Goal: Information Seeking & Learning: Check status

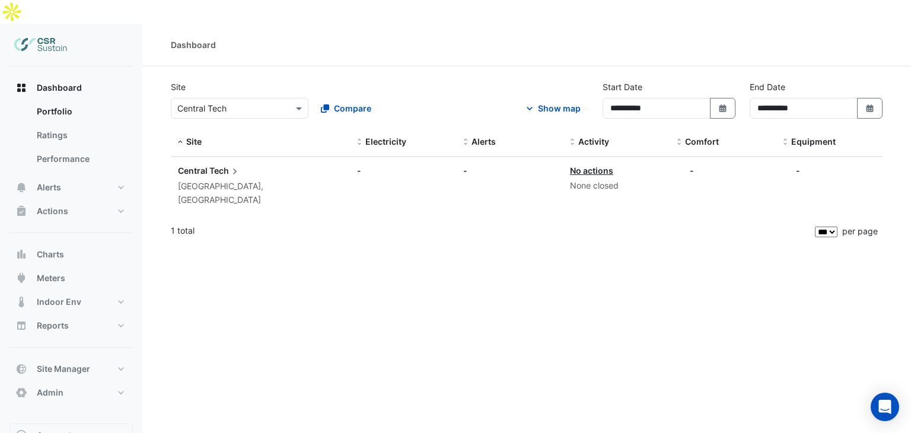
select select "***"
drag, startPoint x: 72, startPoint y: 345, endPoint x: 89, endPoint y: 335, distance: 19.1
click at [72, 363] on span "Site Manager" at bounding box center [63, 369] width 53 height 12
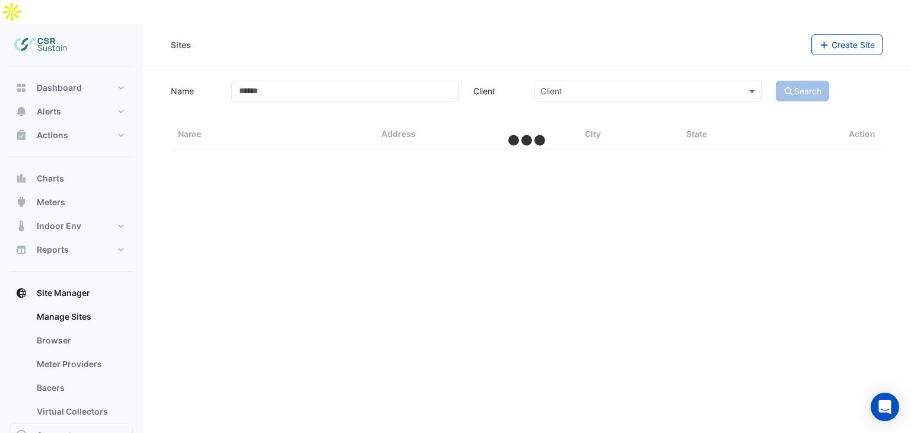
select select "***"
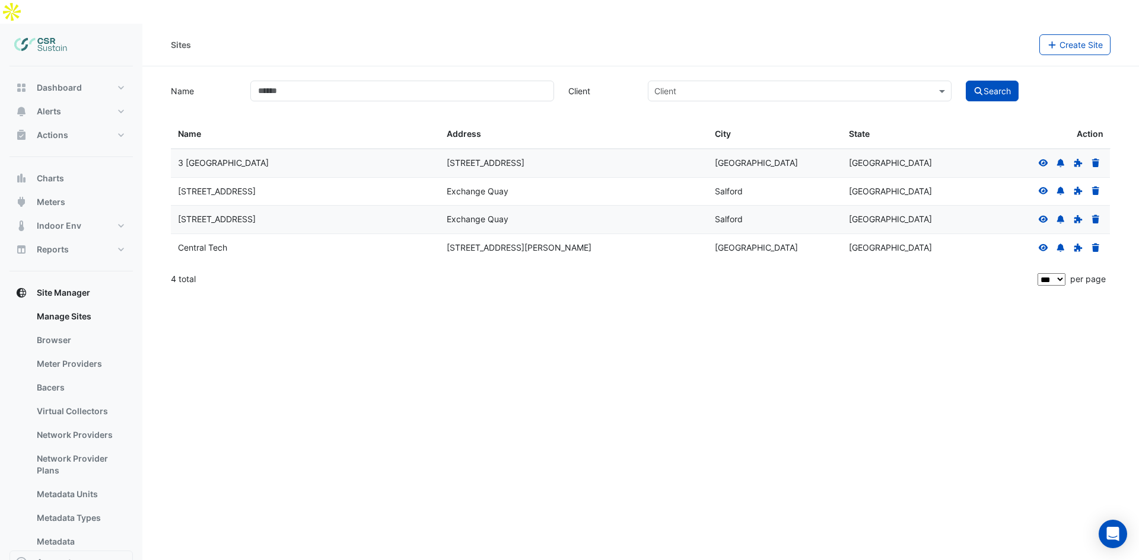
click at [756, 432] on div "Sites Create Site Name Client Client Search Sites Name Sites Address Sites City…" at bounding box center [640, 304] width 996 height 560
click at [910, 216] on icon at bounding box center [1042, 219] width 9 height 7
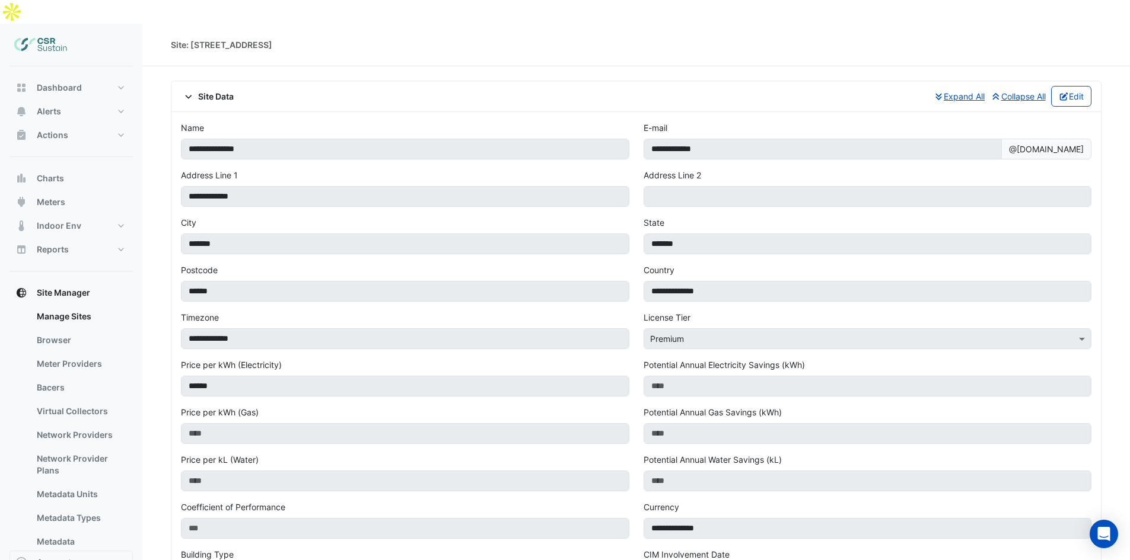
drag, startPoint x: 607, startPoint y: 132, endPoint x: 620, endPoint y: 256, distance: 124.0
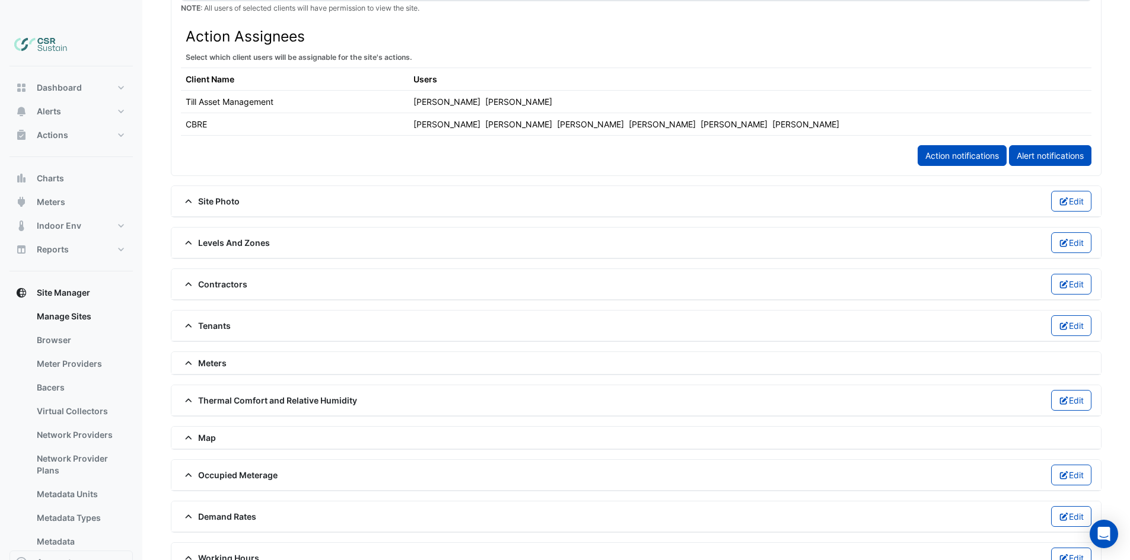
drag, startPoint x: 664, startPoint y: 274, endPoint x: 658, endPoint y: 352, distance: 77.9
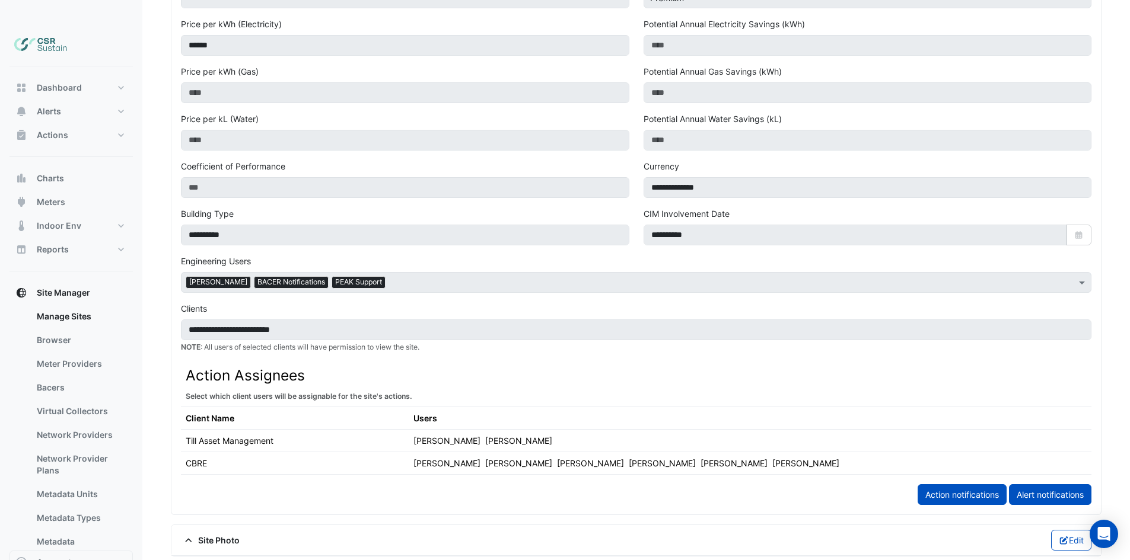
drag, startPoint x: 544, startPoint y: 308, endPoint x: 406, endPoint y: -18, distance: 353.7
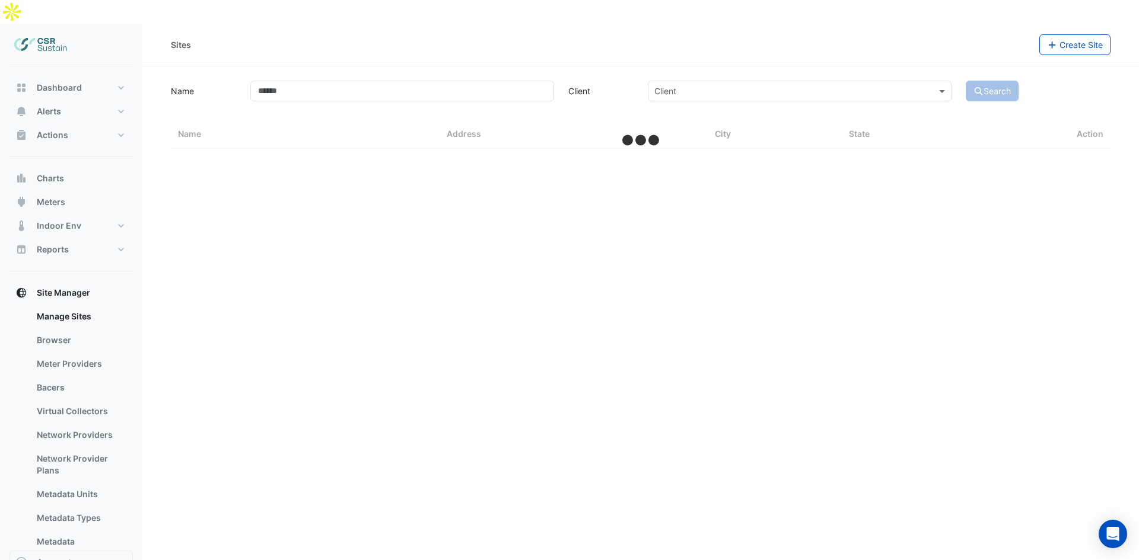
select select "***"
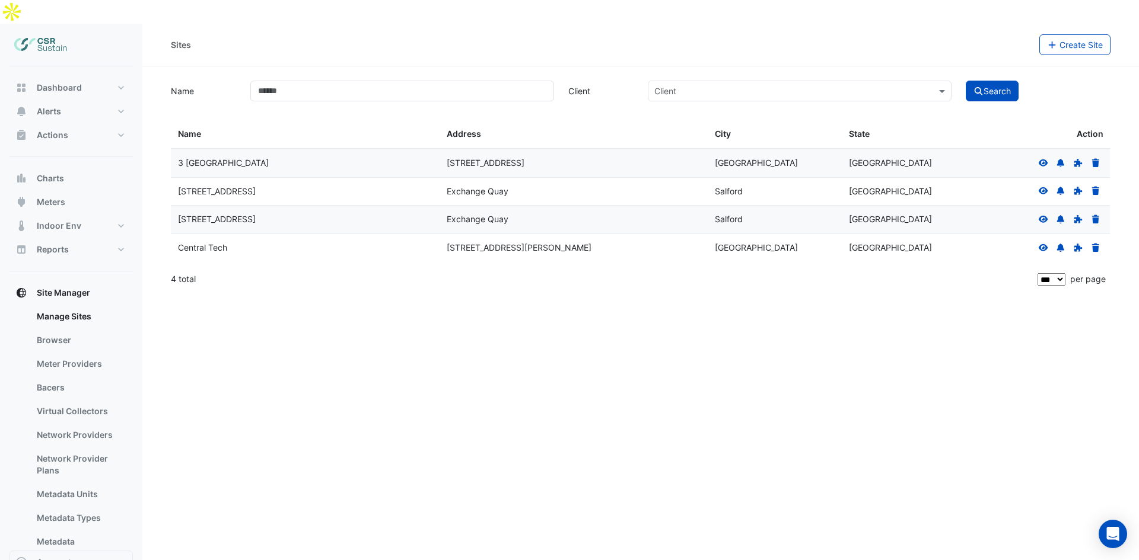
scroll to position [105, 0]
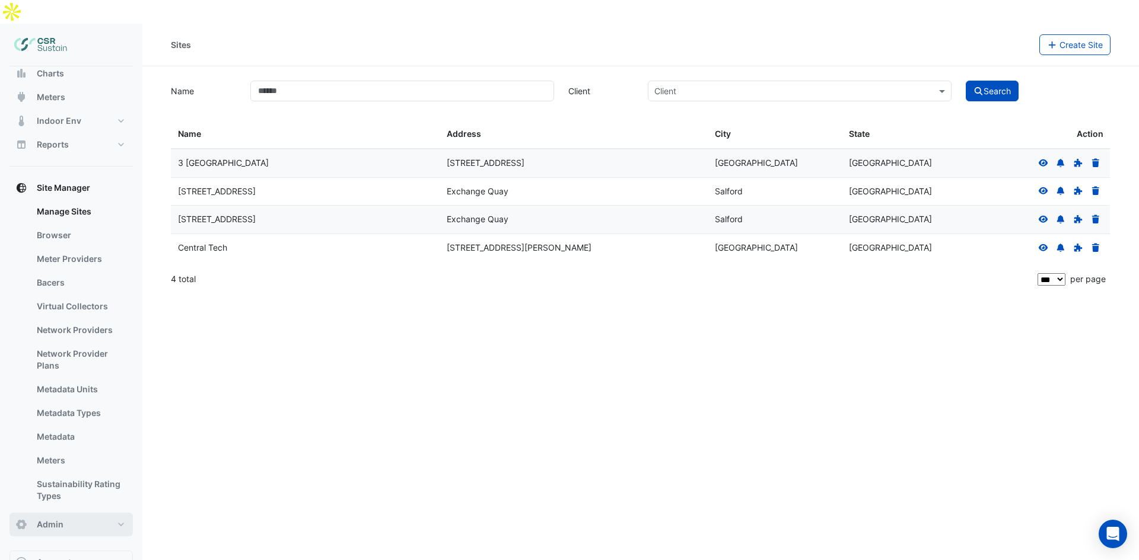
drag, startPoint x: 98, startPoint y: 285, endPoint x: 58, endPoint y: 506, distance: 224.4
click at [52, 432] on button "Admin" at bounding box center [70, 525] width 123 height 24
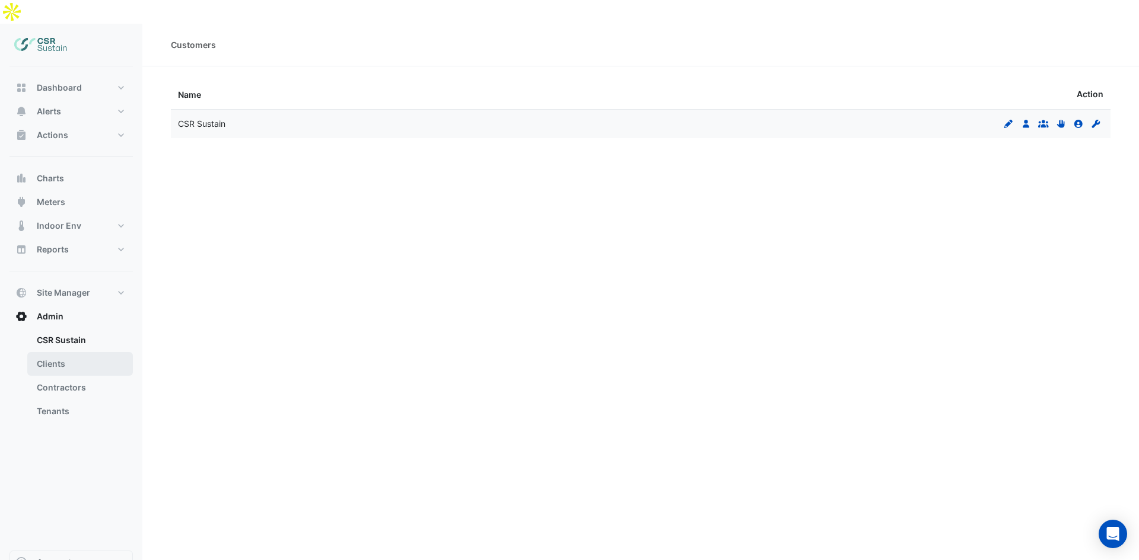
click at [56, 352] on link "Clients" at bounding box center [80, 364] width 106 height 24
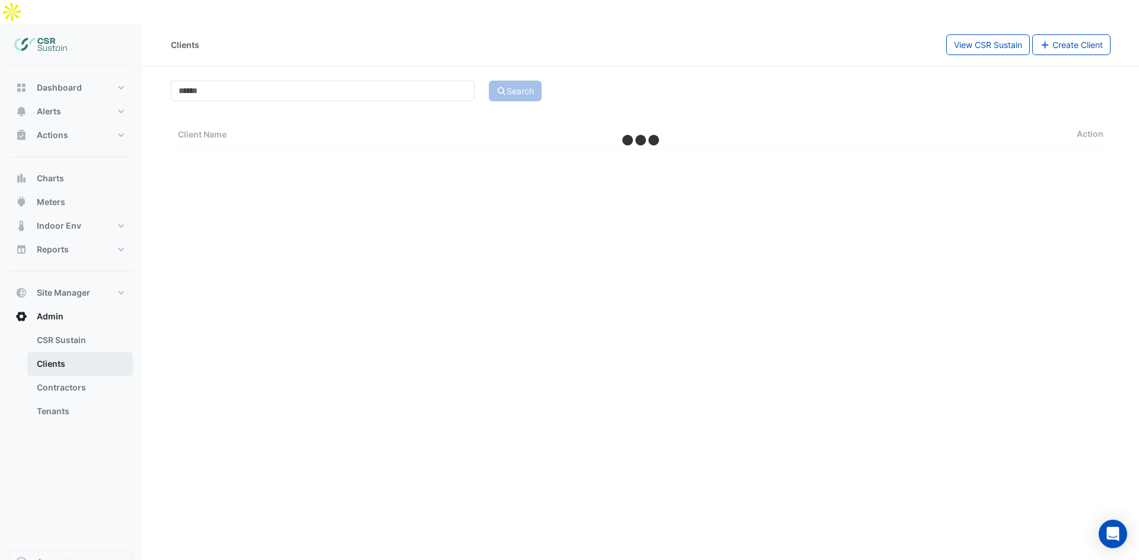
select select "***"
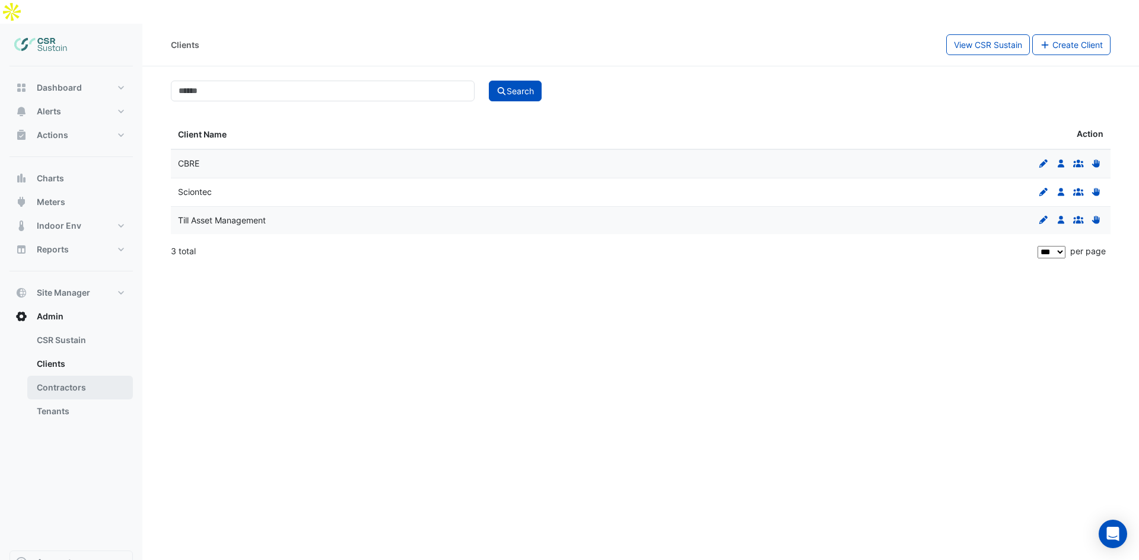
click at [66, 376] on link "Contractors" at bounding box center [80, 388] width 106 height 24
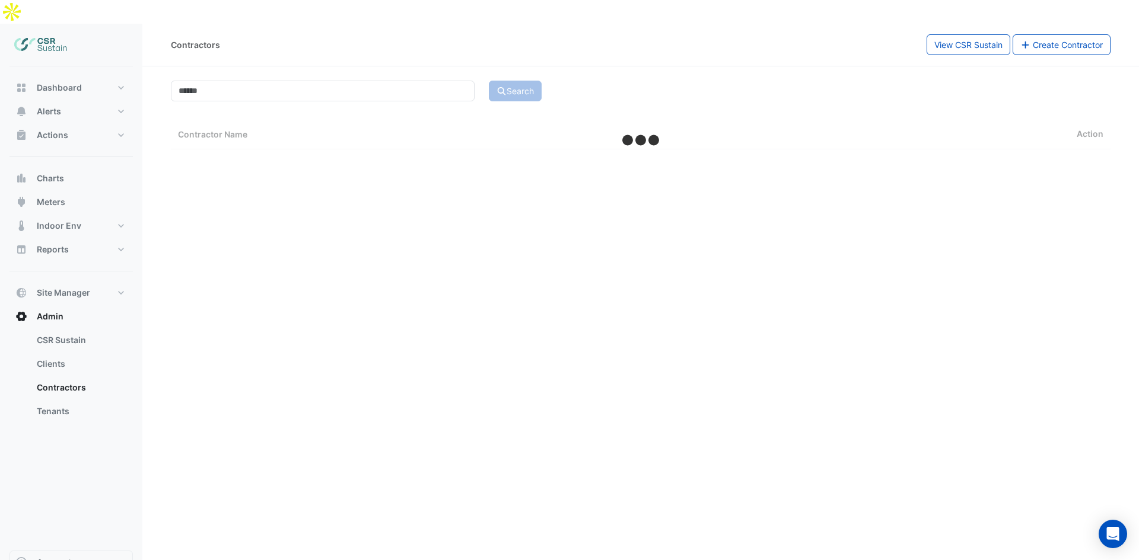
select select "***"
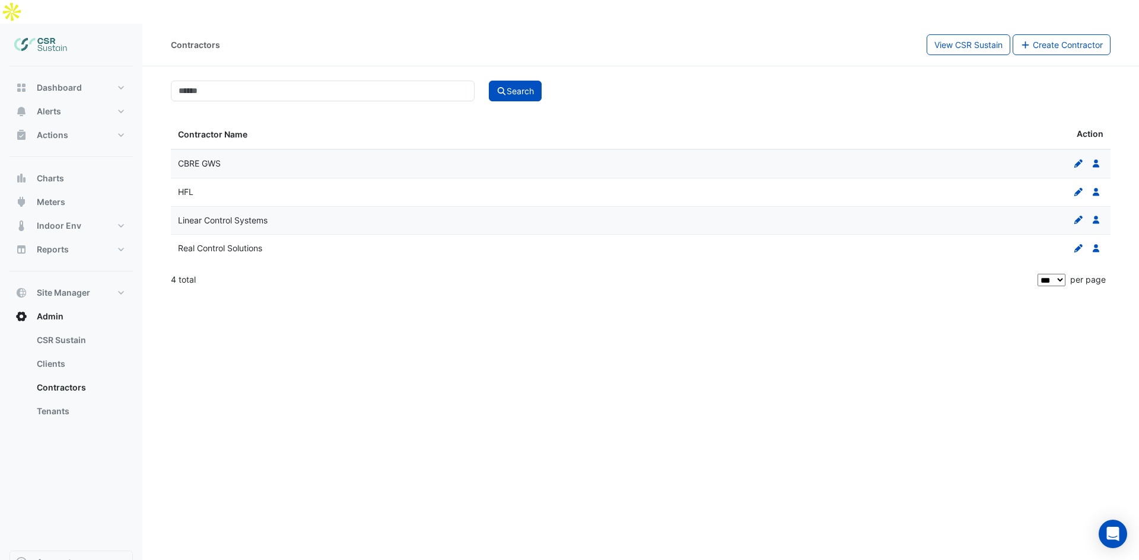
drag, startPoint x: 222, startPoint y: 136, endPoint x: 1049, endPoint y: 133, distance: 826.1
click at [233, 157] on div "CBRE GWS" at bounding box center [405, 164] width 455 height 14
click at [910, 188] on icon at bounding box center [1095, 192] width 7 height 8
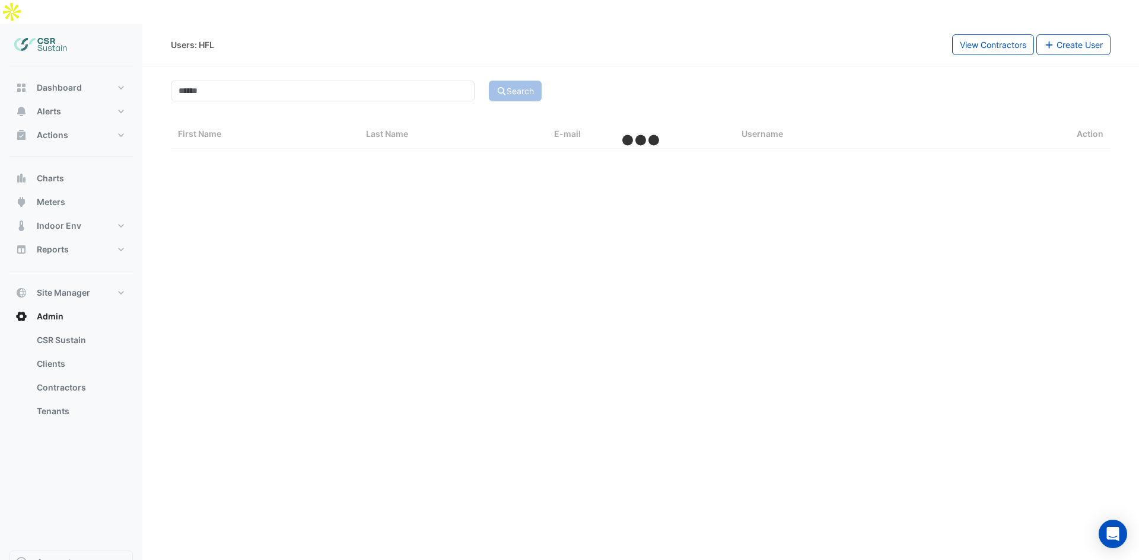
select select "***"
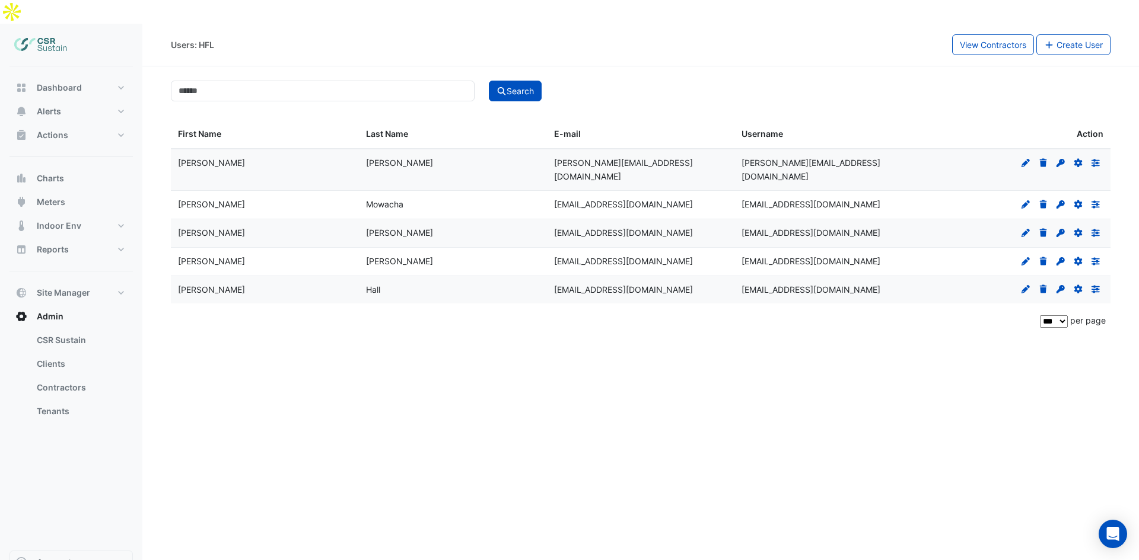
click at [356, 432] on div "Users: HFL View Contractors Create User Search First Name Last Name E-mail User…" at bounding box center [640, 304] width 996 height 560
drag, startPoint x: 177, startPoint y: 140, endPoint x: 205, endPoint y: 144, distance: 28.2
click at [205, 149] on datatable-body-cell "[PERSON_NAME]" at bounding box center [265, 170] width 188 height 42
drag, startPoint x: 205, startPoint y: 145, endPoint x: 229, endPoint y: 142, distance: 24.5
click at [206, 157] on div "[PERSON_NAME]" at bounding box center [265, 164] width 174 height 14
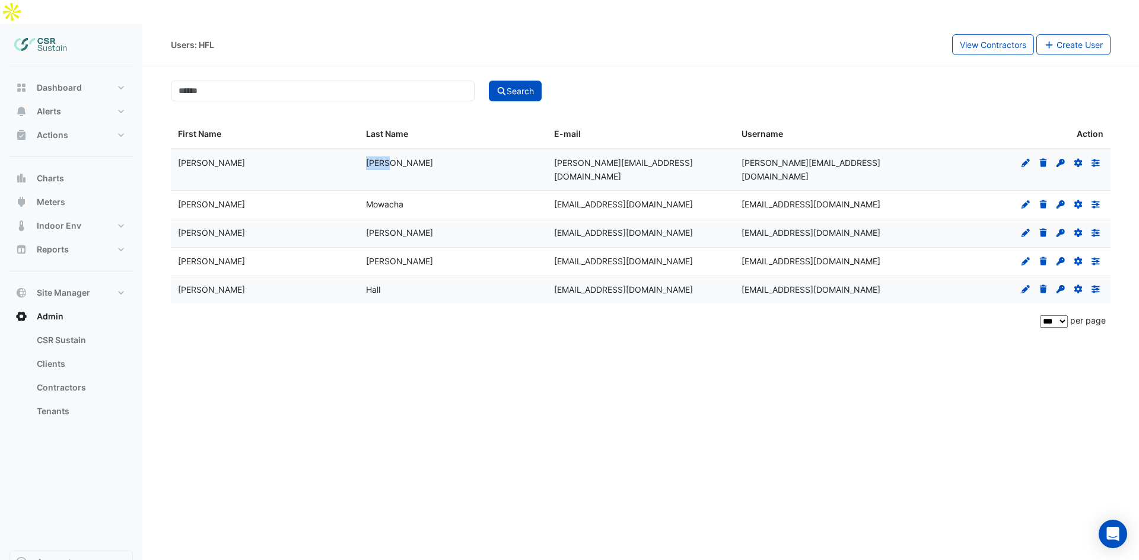
drag, startPoint x: 387, startPoint y: 141, endPoint x: 359, endPoint y: 141, distance: 27.9
click at [359, 149] on datatable-body-cell "[PERSON_NAME]" at bounding box center [453, 170] width 188 height 42
click at [66, 167] on button "Charts" at bounding box center [70, 179] width 123 height 24
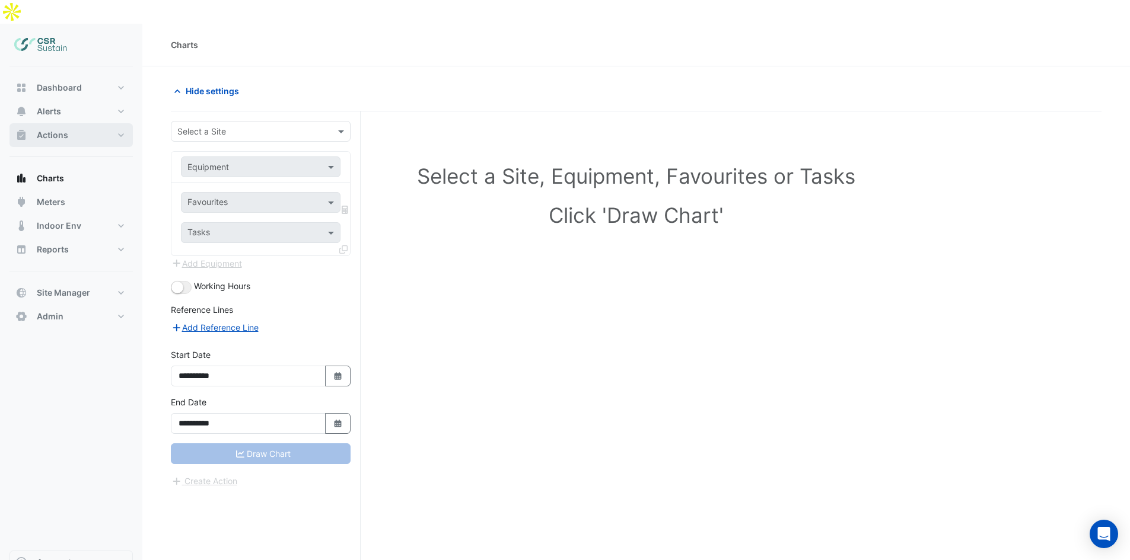
click at [90, 123] on button "Actions" at bounding box center [70, 135] width 123 height 24
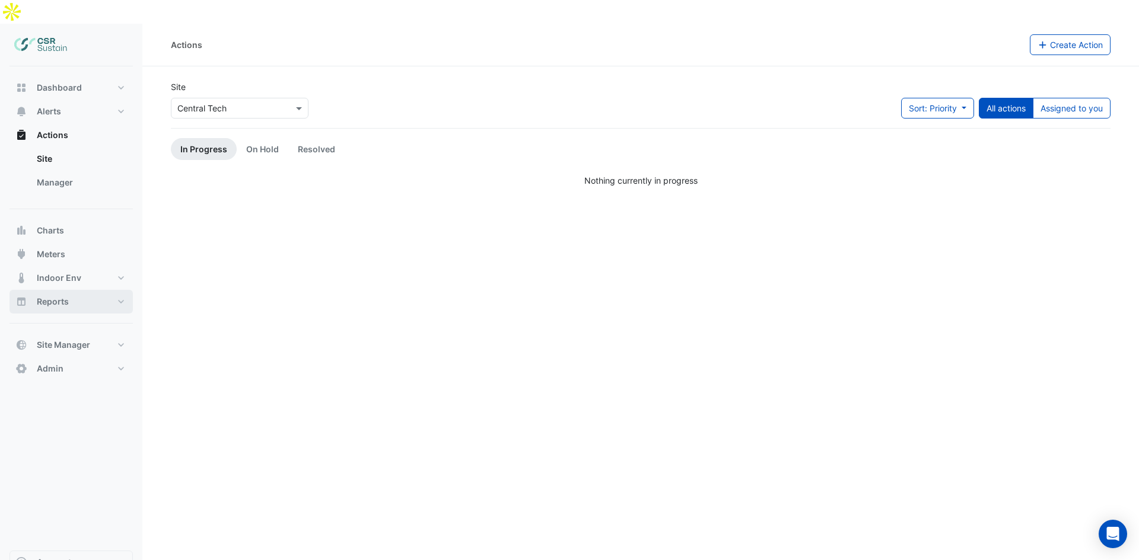
drag, startPoint x: 81, startPoint y: 276, endPoint x: 101, endPoint y: 283, distance: 20.8
click at [81, 290] on button "Reports" at bounding box center [70, 302] width 123 height 24
select select "***"
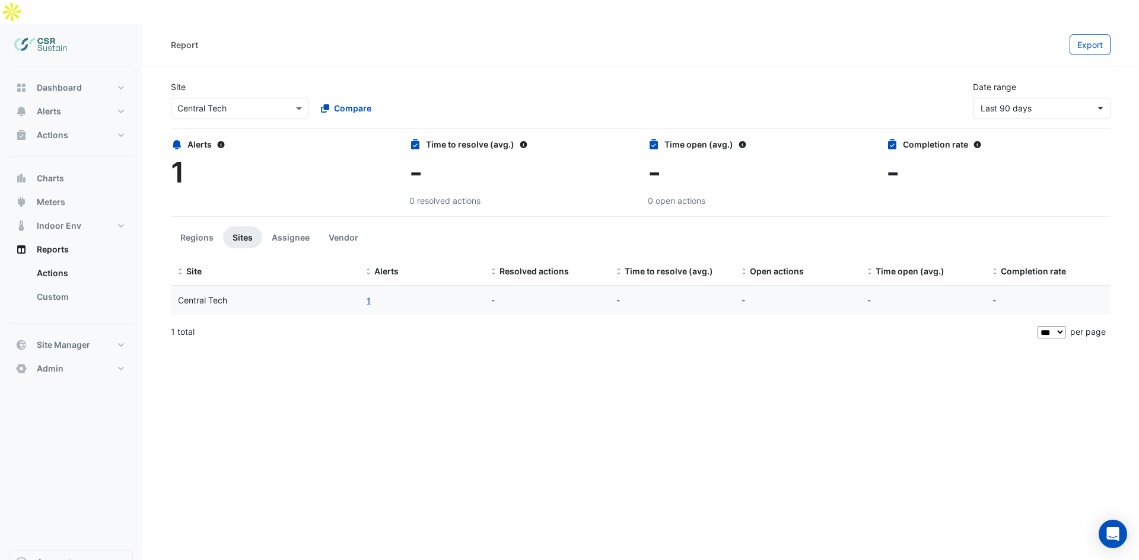
click at [366, 294] on button "1" at bounding box center [368, 301] width 5 height 14
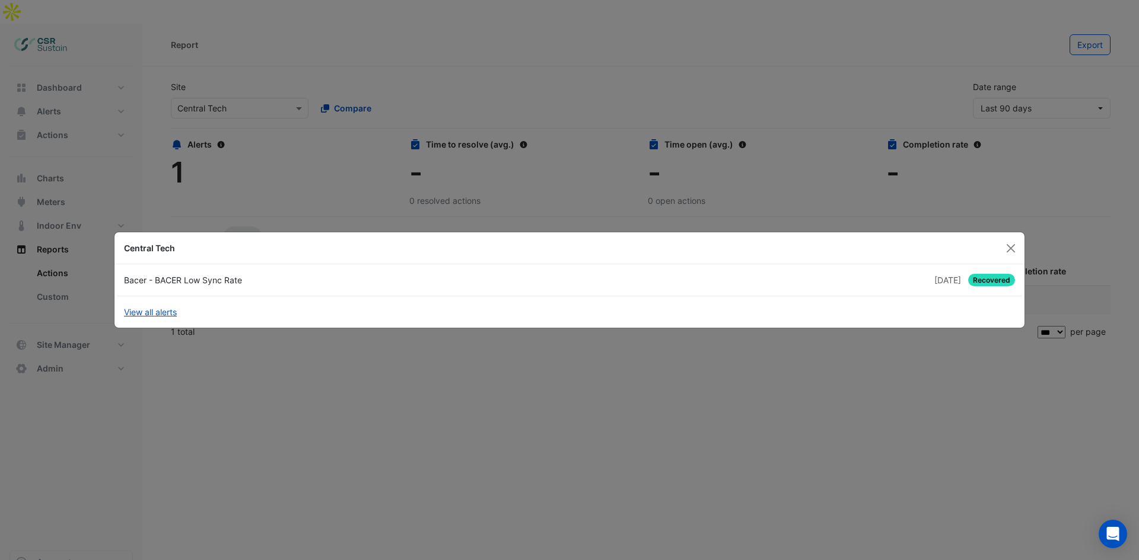
drag, startPoint x: 241, startPoint y: 281, endPoint x: 124, endPoint y: 283, distance: 116.9
click at [124, 283] on div "Bacer - BACER Low Sync Rate" at bounding box center [343, 280] width 453 height 12
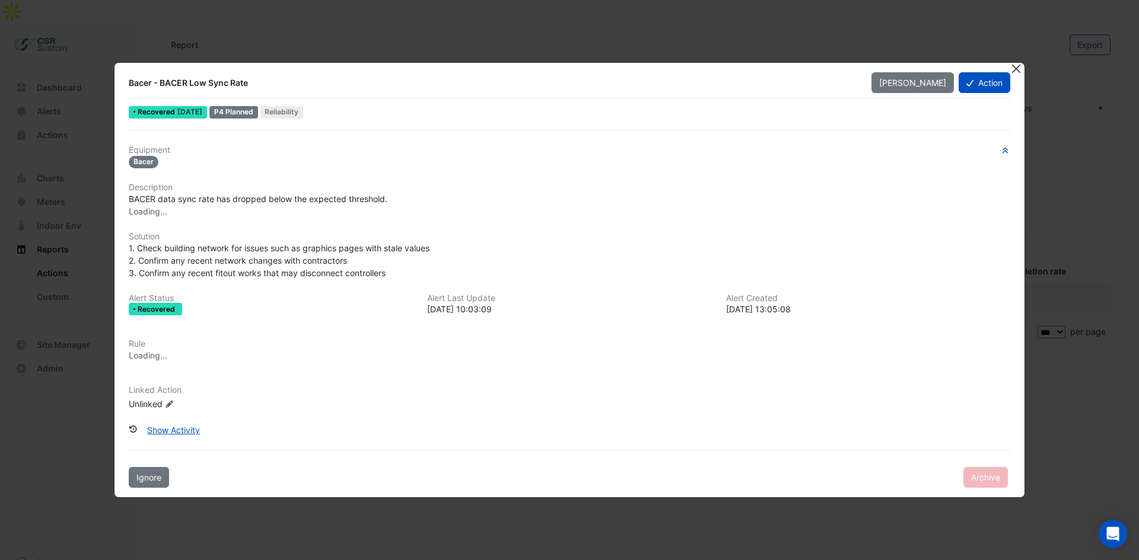
click at [910, 68] on button "Close" at bounding box center [1015, 69] width 12 height 12
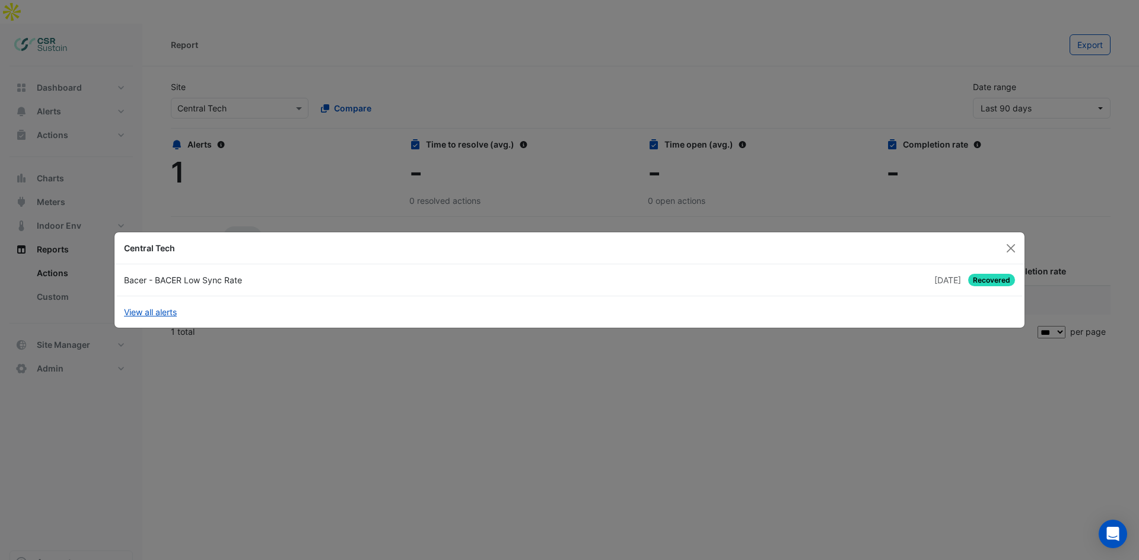
click at [910, 279] on span "Recovered" at bounding box center [991, 280] width 47 height 12
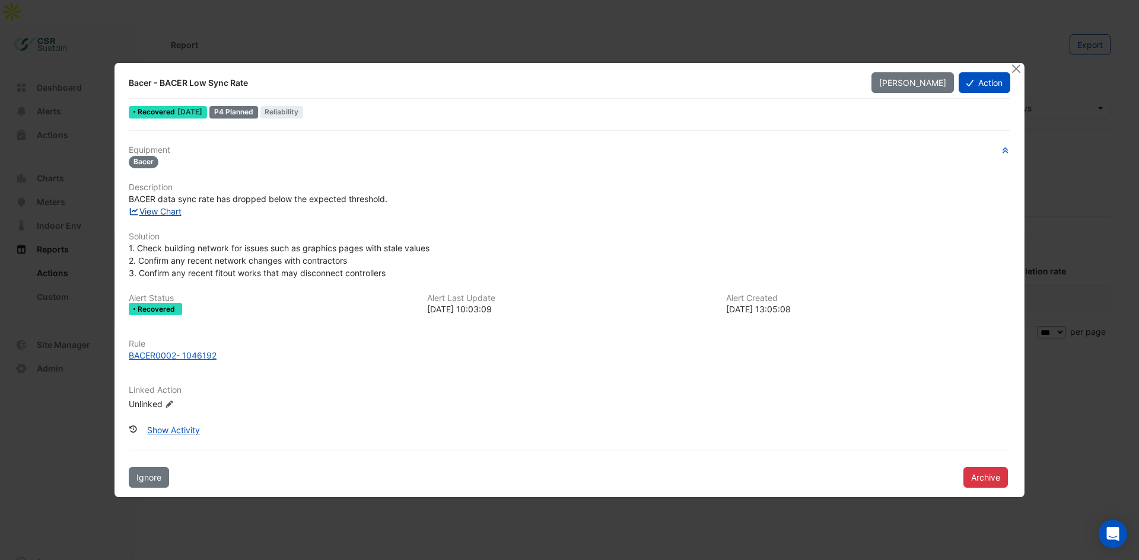
click at [167, 211] on link "View Chart" at bounding box center [155, 211] width 53 height 10
drag, startPoint x: 198, startPoint y: 246, endPoint x: 293, endPoint y: 253, distance: 95.1
click at [293, 253] on span "1. Check building network for issues such as graphics pages with stale values 2…" at bounding box center [279, 260] width 301 height 35
click at [274, 270] on span "1. Check building network for issues such as graphics pages with stale values 2…" at bounding box center [279, 260] width 301 height 35
drag, startPoint x: 150, startPoint y: 262, endPoint x: 359, endPoint y: 264, distance: 208.8
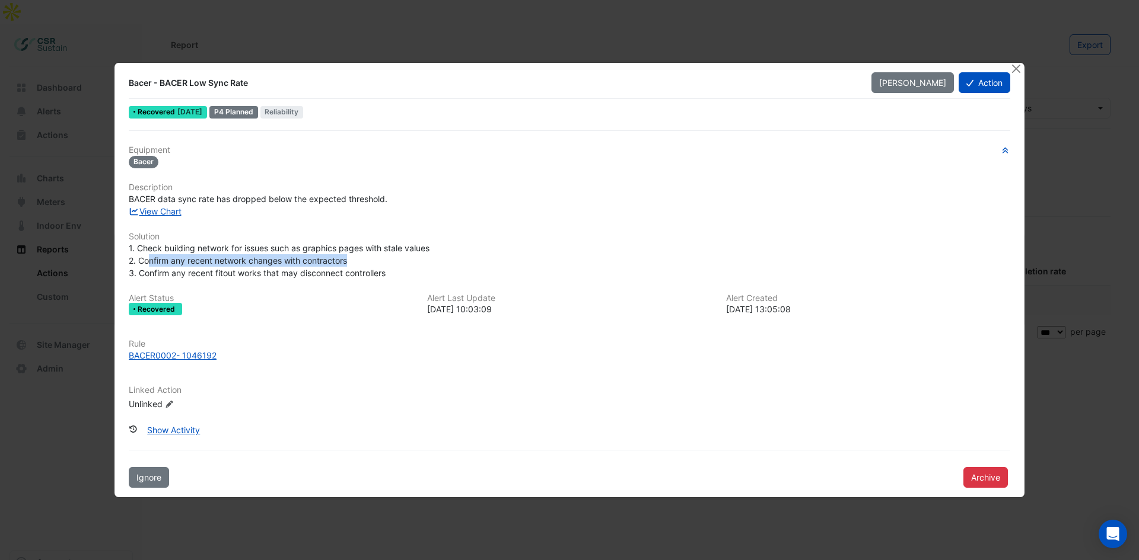
click at [359, 264] on div "1. Check building network for issues such as graphics pages with stale values 2…" at bounding box center [569, 260] width 881 height 37
click at [262, 269] on span "1. Check building network for issues such as graphics pages with stale values 2…" at bounding box center [279, 260] width 301 height 35
drag, startPoint x: 160, startPoint y: 270, endPoint x: 314, endPoint y: 269, distance: 154.2
click at [314, 269] on span "1. Check building network for issues such as graphics pages with stale values 2…" at bounding box center [279, 260] width 301 height 35
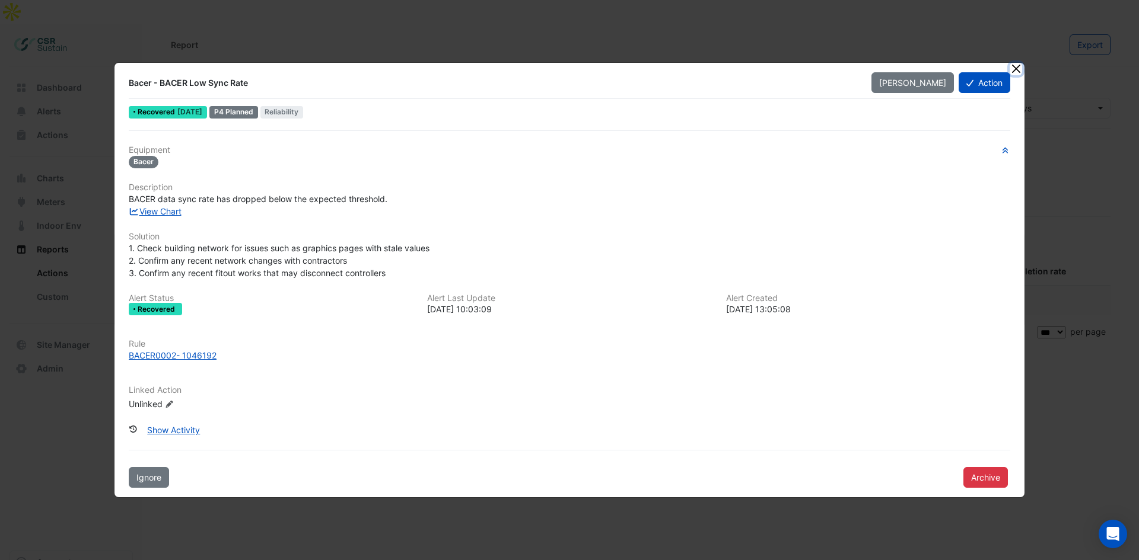
click at [910, 67] on button "Close" at bounding box center [1015, 69] width 12 height 12
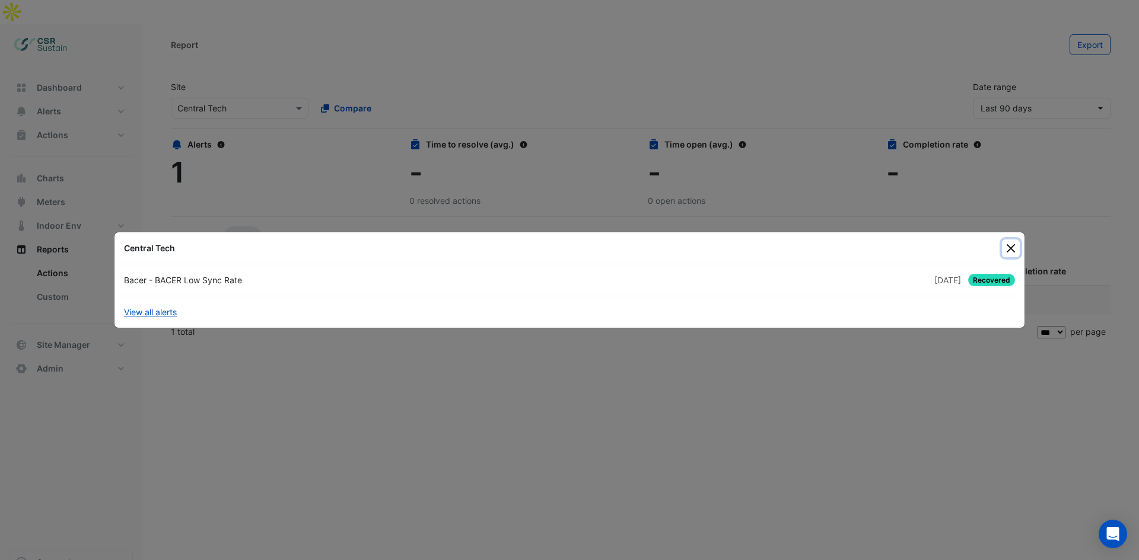
click at [910, 250] on button "Close" at bounding box center [1011, 249] width 18 height 18
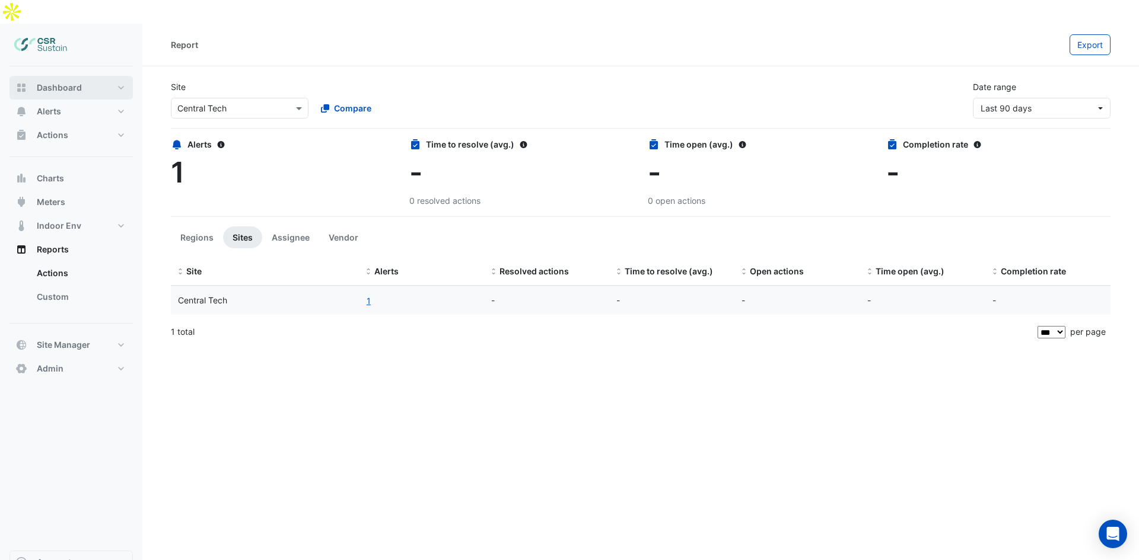
click at [80, 82] on span "Dashboard" at bounding box center [59, 88] width 45 height 12
select select "***"
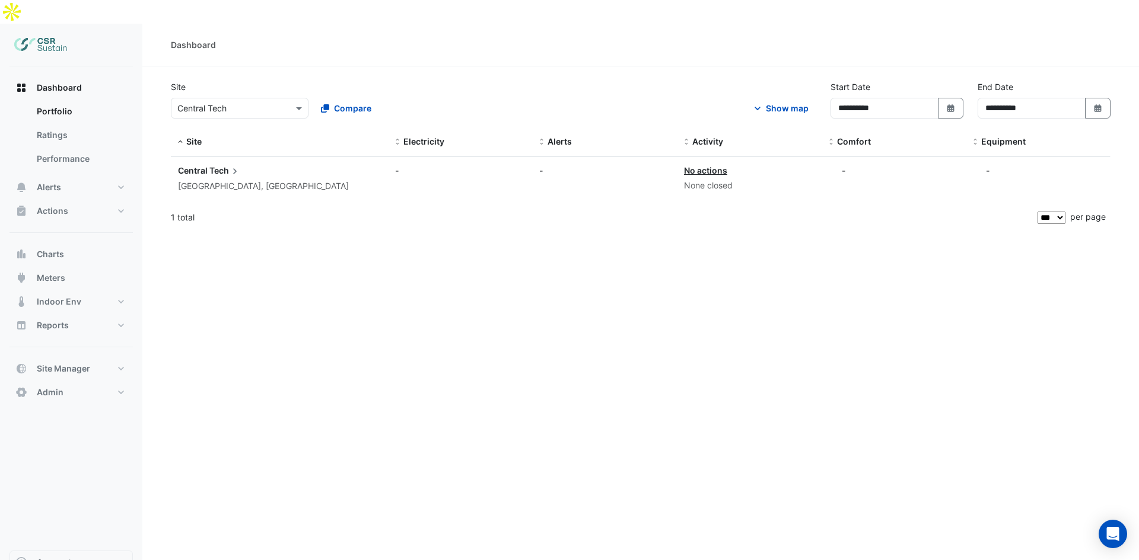
click at [243, 164] on div "Central Tech" at bounding box center [263, 170] width 171 height 13
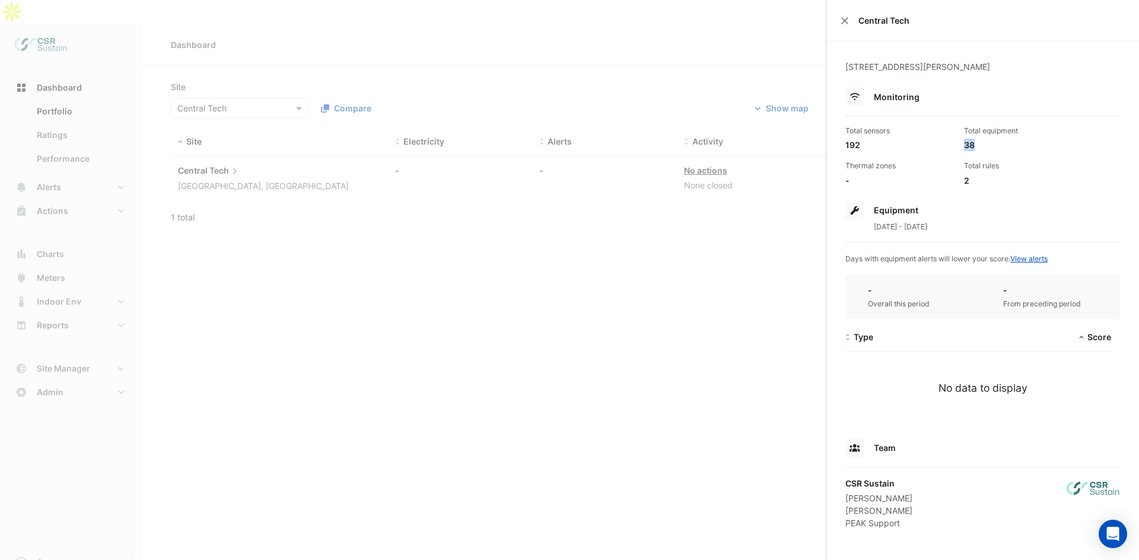
drag, startPoint x: 969, startPoint y: 144, endPoint x: 956, endPoint y: 143, distance: 13.1
click at [910, 143] on div "Total equipment 38" at bounding box center [1018, 139] width 119 height 26
click at [910, 143] on div "38" at bounding box center [1018, 145] width 109 height 12
drag, startPoint x: 964, startPoint y: 184, endPoint x: 957, endPoint y: 180, distance: 8.2
click at [910, 180] on div "Total rules 2" at bounding box center [1018, 174] width 119 height 26
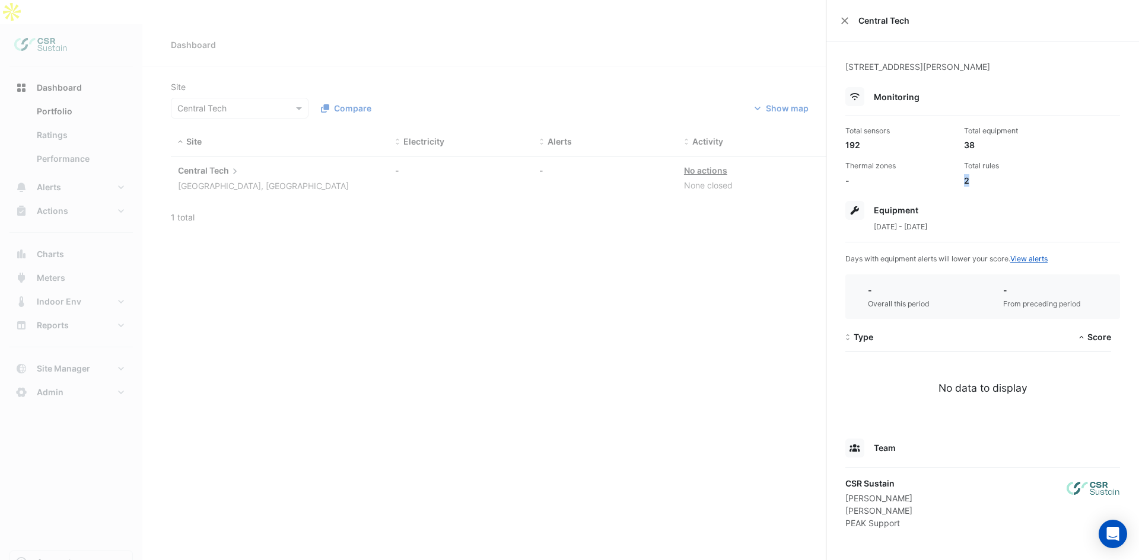
click at [910, 180] on div "2" at bounding box center [1018, 180] width 109 height 12
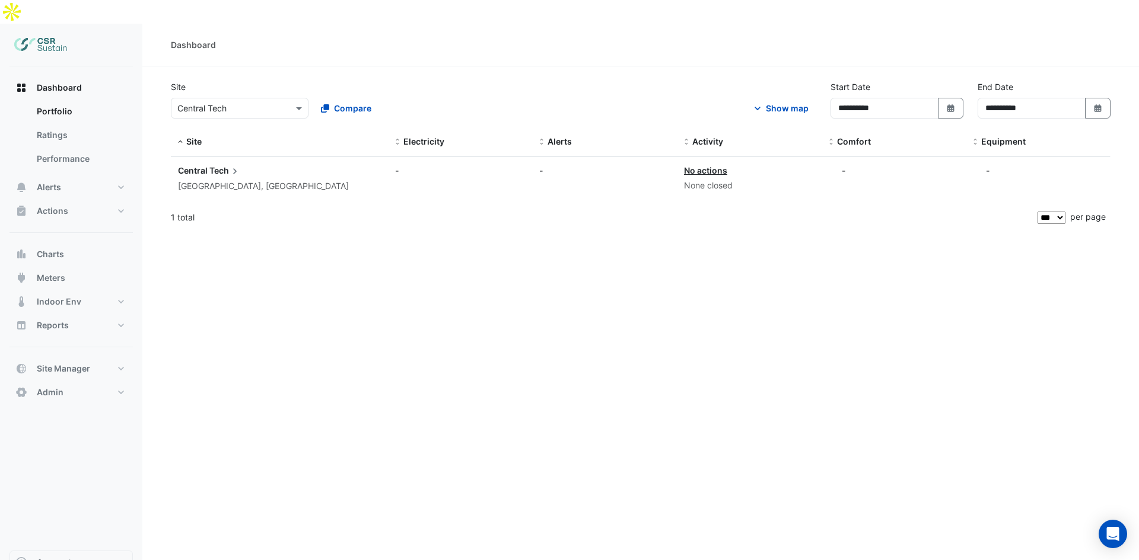
click at [415, 316] on ngb-offcanvas-backdrop at bounding box center [569, 280] width 1139 height 560
click at [74, 176] on button "Alerts" at bounding box center [70, 188] width 123 height 24
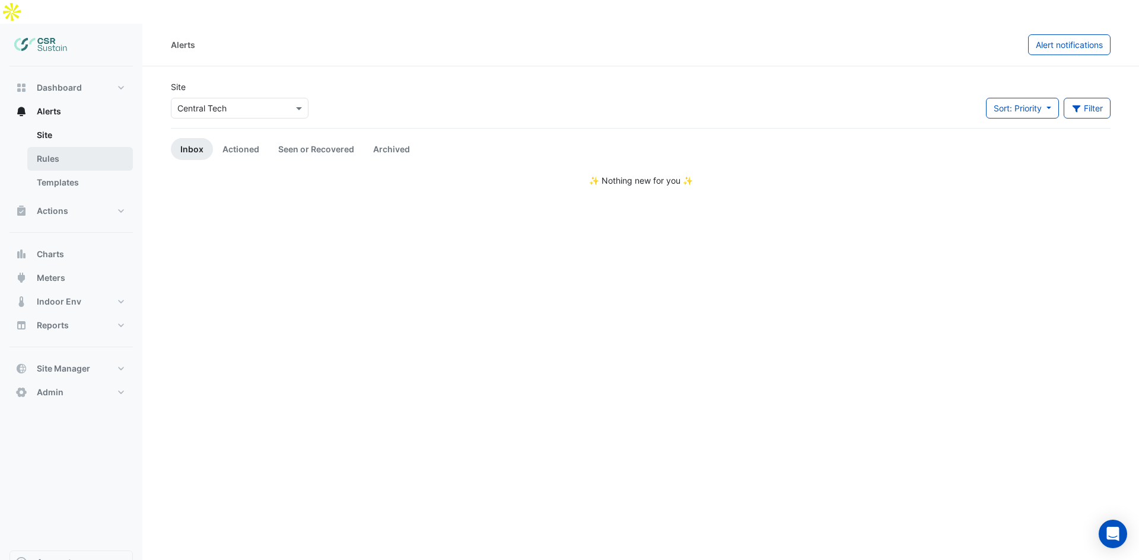
click at [66, 147] on link "Rules" at bounding box center [80, 159] width 106 height 24
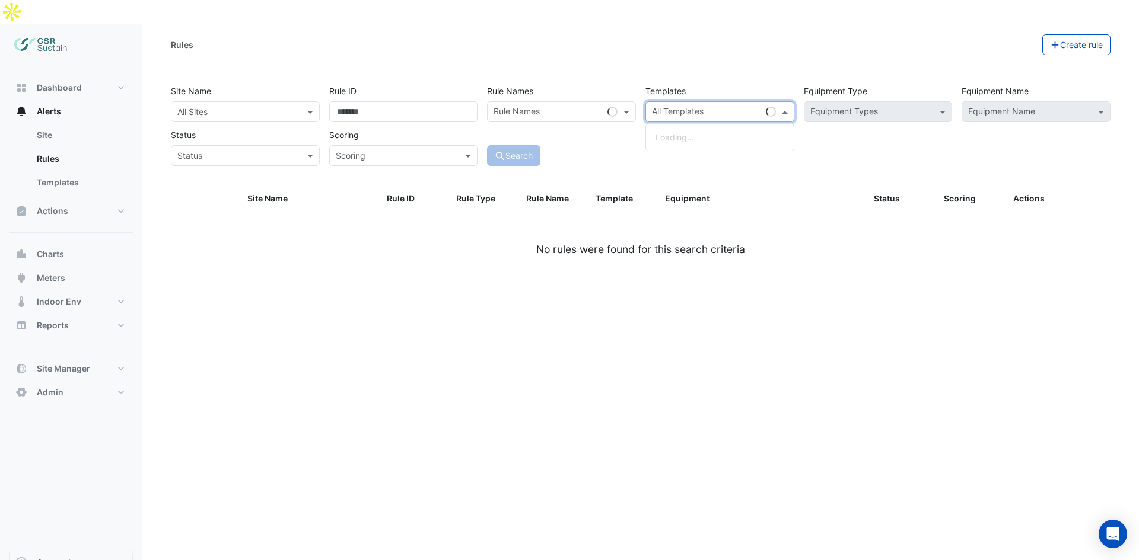
click at [742, 107] on input "text" at bounding box center [706, 113] width 109 height 12
click at [536, 107] on input "text" at bounding box center [547, 113] width 109 height 12
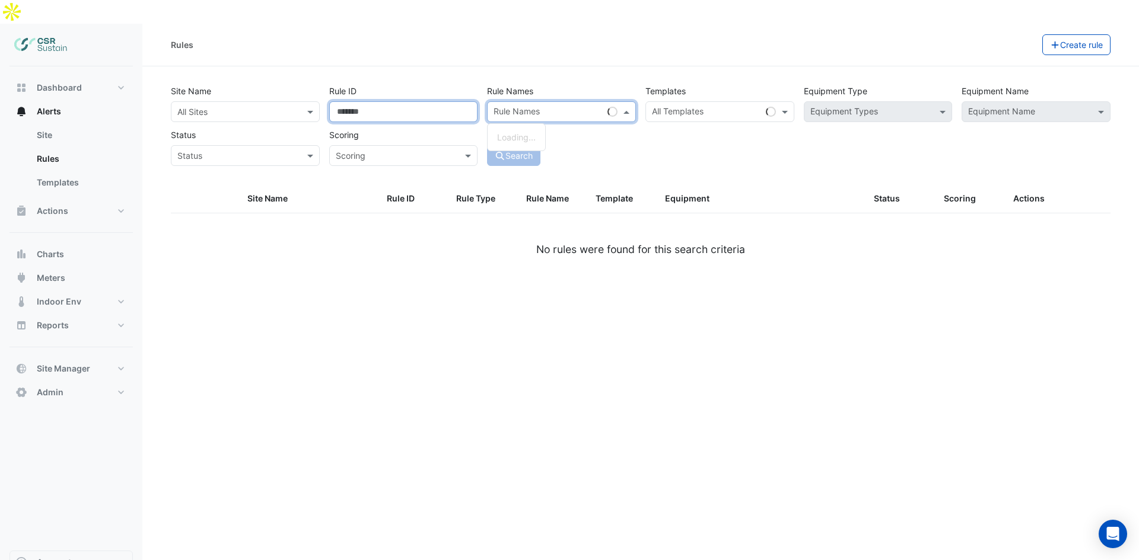
click at [389, 101] on input "Rule ID" at bounding box center [403, 111] width 149 height 21
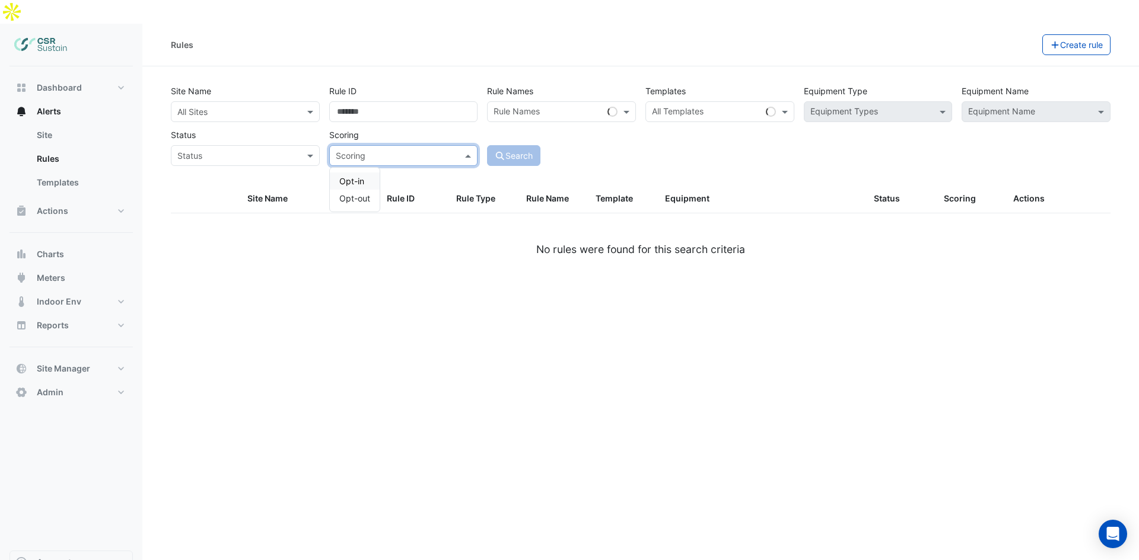
click at [408, 145] on div "Scoring" at bounding box center [403, 155] width 149 height 21
drag, startPoint x: 265, startPoint y: 133, endPoint x: 275, endPoint y: 126, distance: 12.8
click at [265, 150] on input "text" at bounding box center [233, 156] width 112 height 12
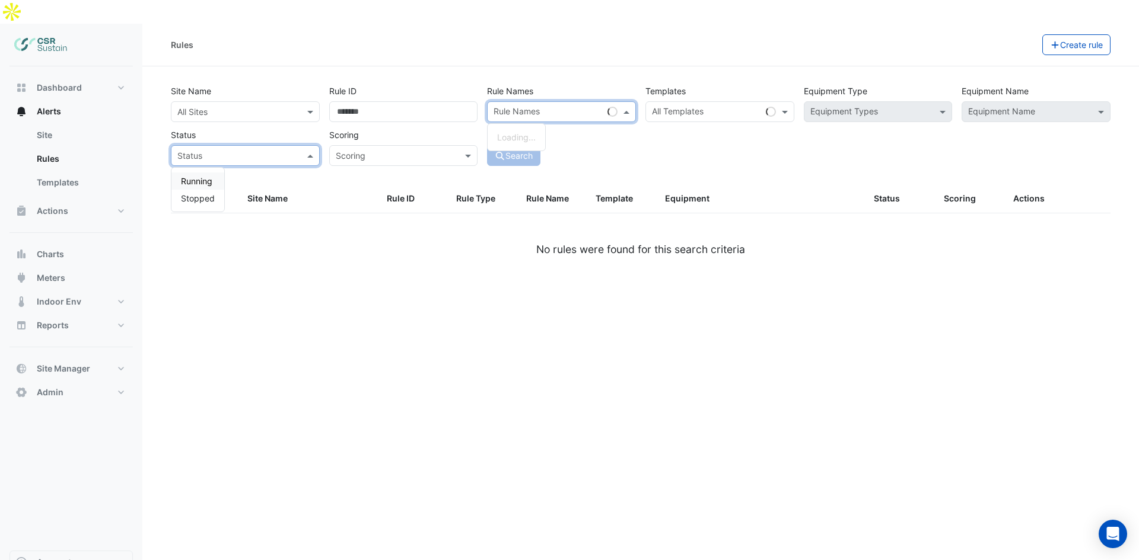
click at [561, 103] on div "Rule Names" at bounding box center [544, 112] width 115 height 18
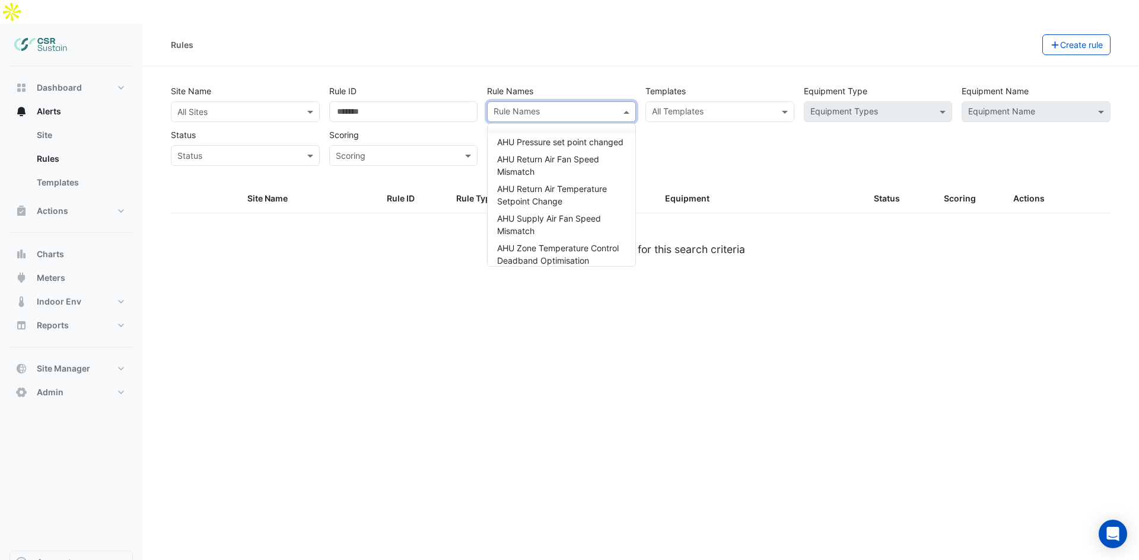
click at [671, 107] on input "text" at bounding box center [713, 113] width 122 height 12
click at [235, 125] on div "Status Status" at bounding box center [245, 146] width 158 height 42
click at [240, 106] on input "text" at bounding box center [233, 112] width 112 height 12
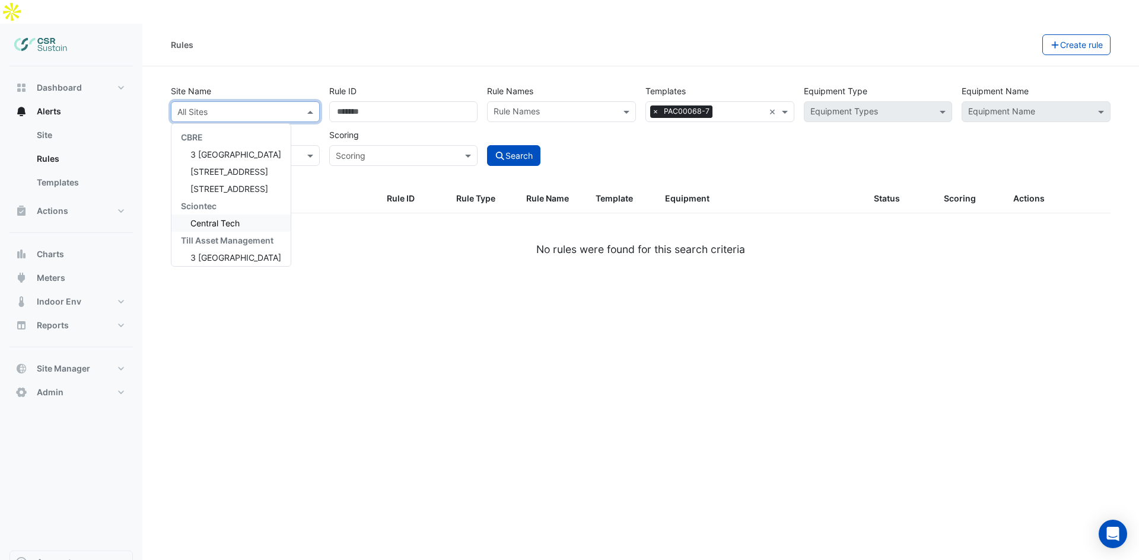
click at [258, 215] on div "Central Tech" at bounding box center [230, 223] width 119 height 17
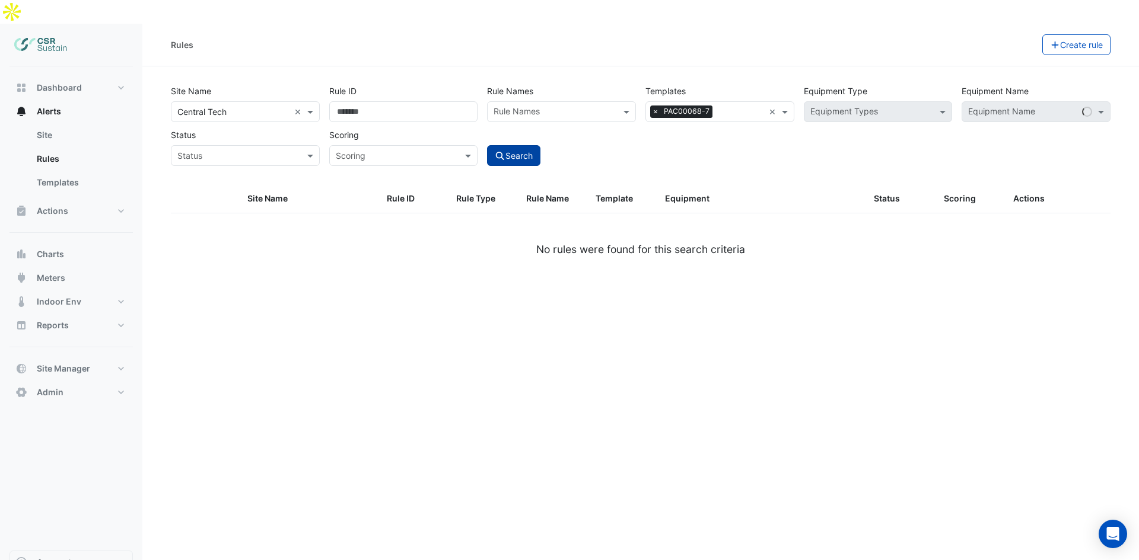
click at [516, 145] on button "Search" at bounding box center [513, 155] width 53 height 21
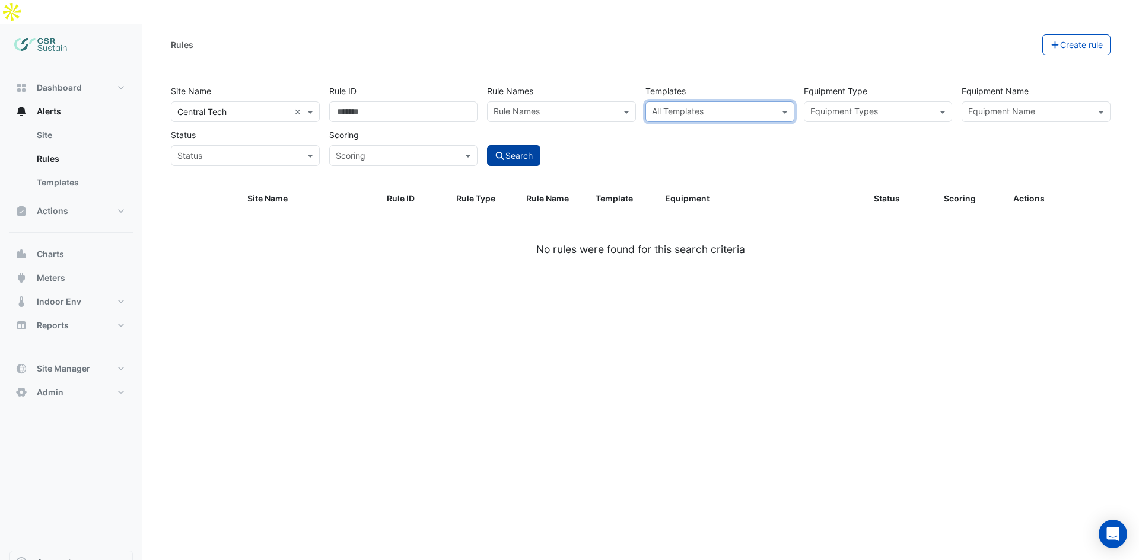
click at [496, 152] on icon "submit" at bounding box center [500, 156] width 8 height 8
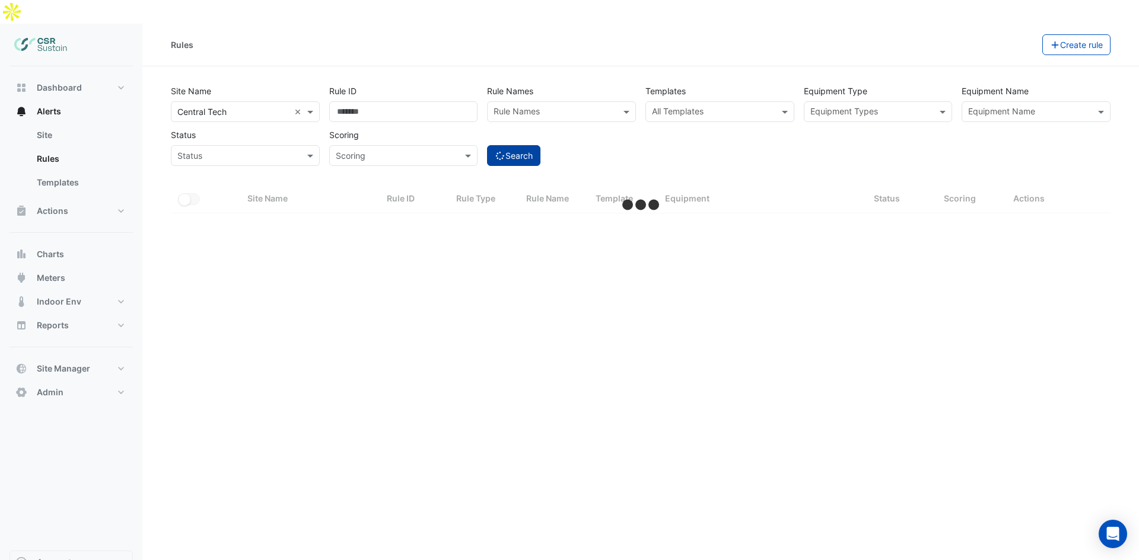
select select "***"
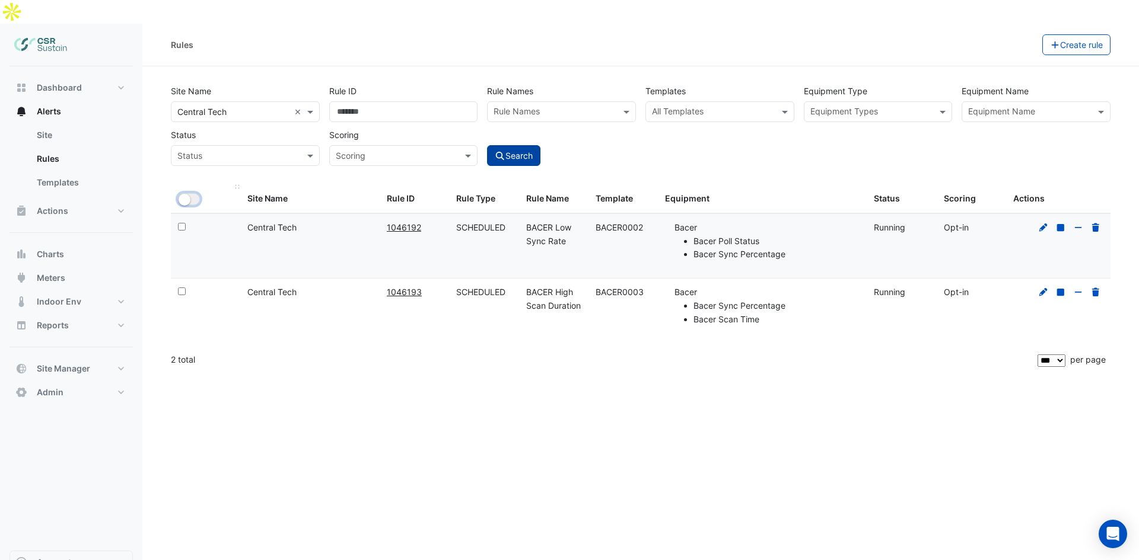
click at [185, 194] on small "button" at bounding box center [185, 200] width 12 height 12
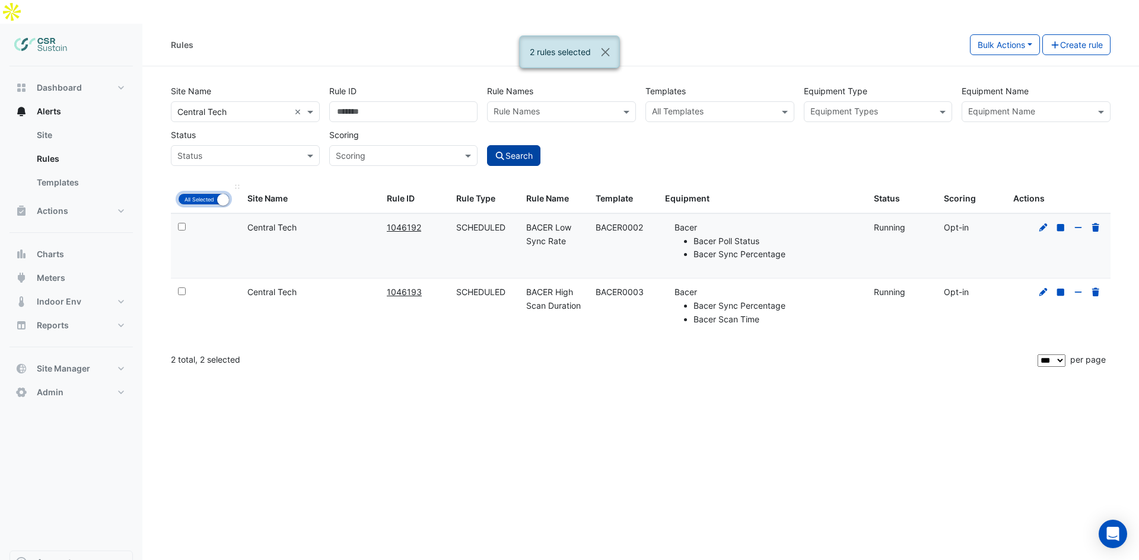
click at [223, 194] on small "button" at bounding box center [223, 200] width 12 height 12
click at [603, 52] on button "Close" at bounding box center [605, 52] width 27 height 32
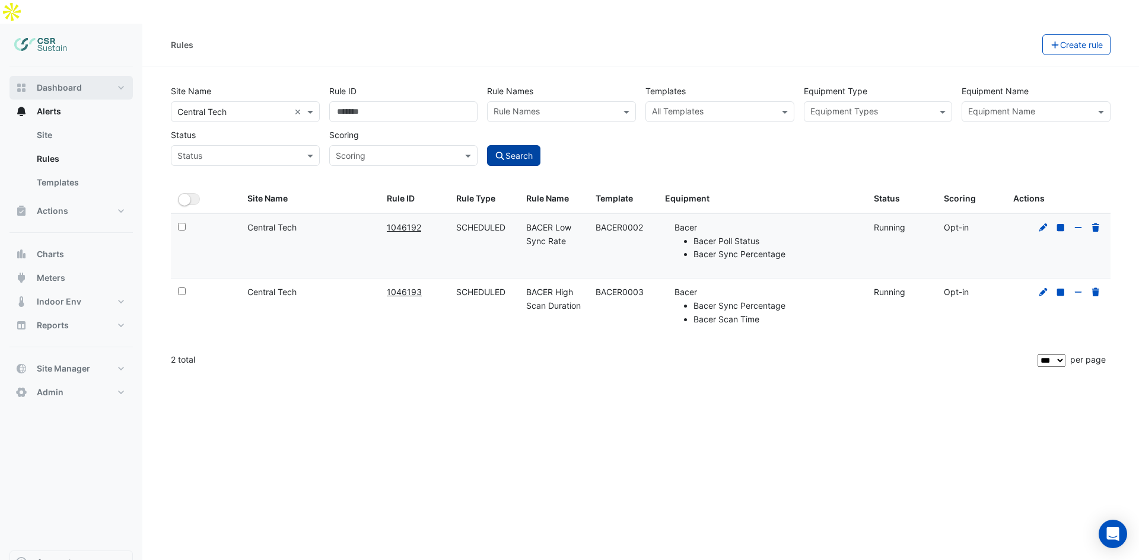
click at [66, 82] on span "Dashboard" at bounding box center [59, 88] width 45 height 12
select select "***"
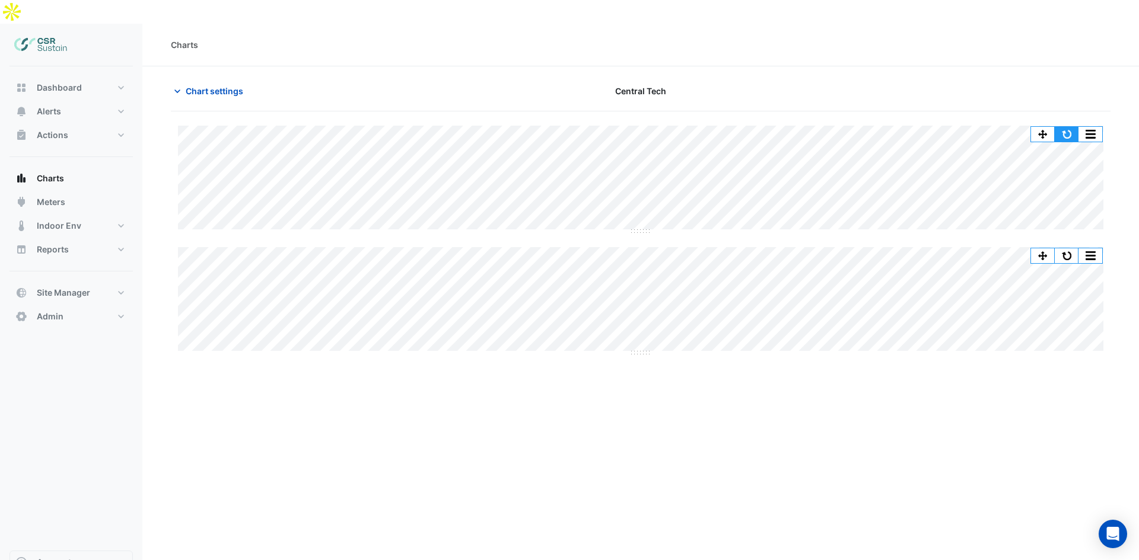
click at [1069, 127] on button "button" at bounding box center [1066, 134] width 24 height 15
click at [1082, 127] on button "button" at bounding box center [1090, 134] width 24 height 15
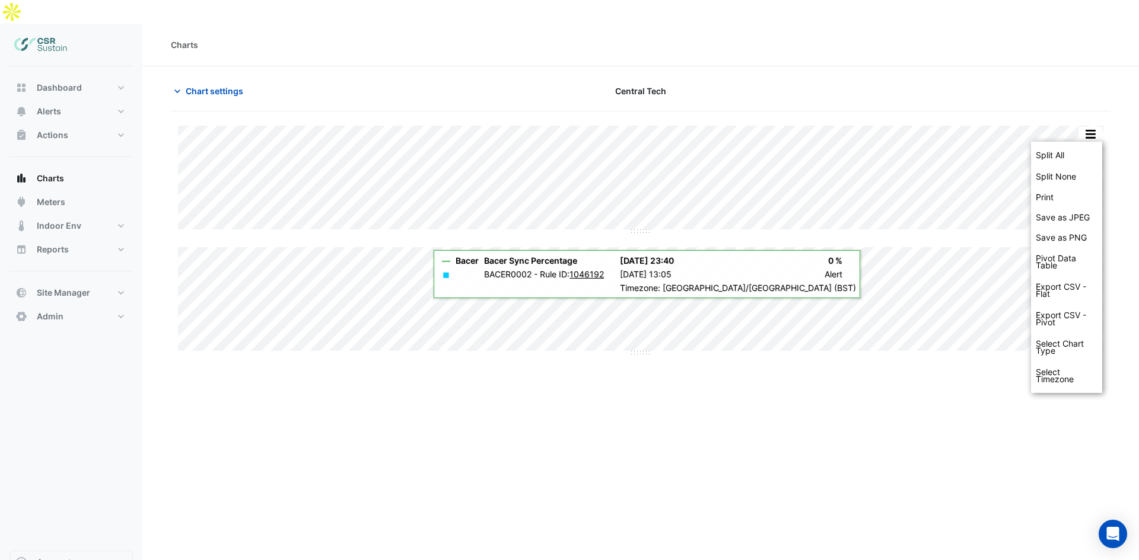
click at [50, 33] on img at bounding box center [40, 45] width 53 height 24
